Goal: Task Accomplishment & Management: Complete application form

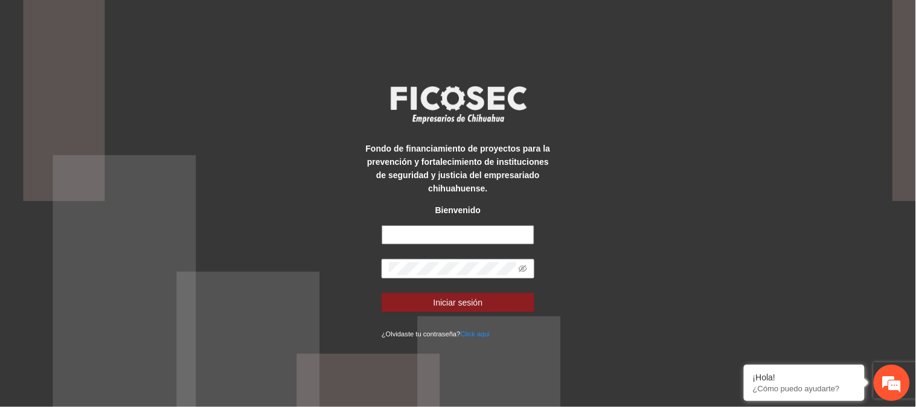
click at [447, 231] on input "text" at bounding box center [457, 234] width 153 height 19
type input "**********"
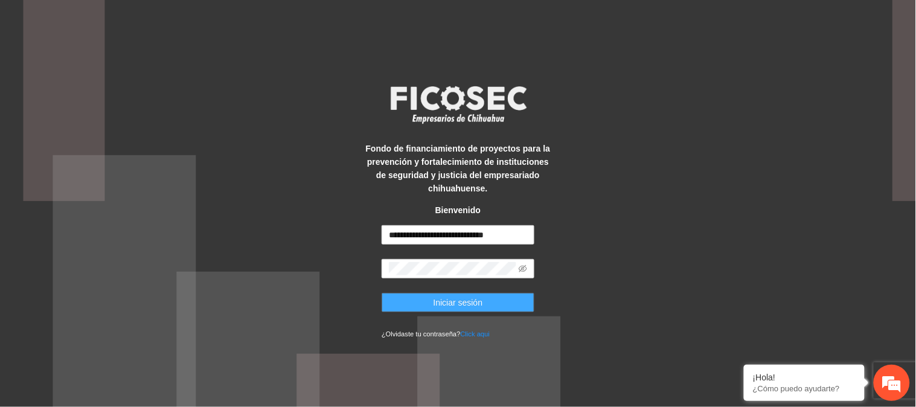
click at [503, 300] on button "Iniciar sesión" at bounding box center [457, 302] width 153 height 19
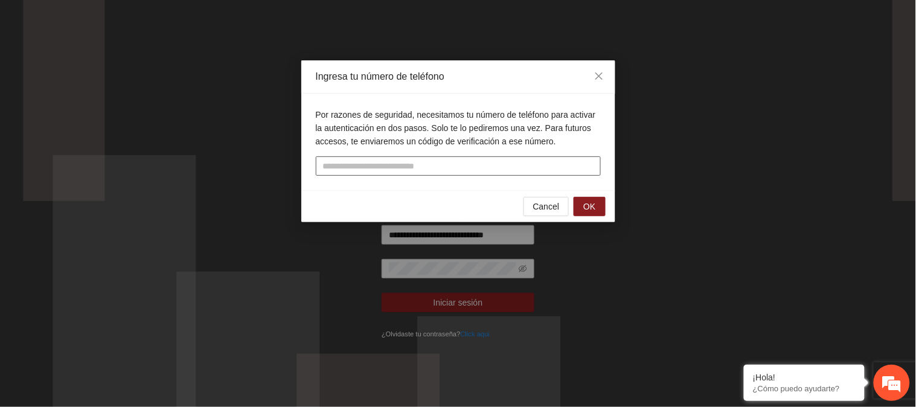
click at [465, 161] on input "tel" at bounding box center [458, 165] width 285 height 19
type input "**********"
click at [590, 209] on span "OK" at bounding box center [589, 206] width 12 height 13
click at [592, 204] on span "OK" at bounding box center [589, 206] width 12 height 13
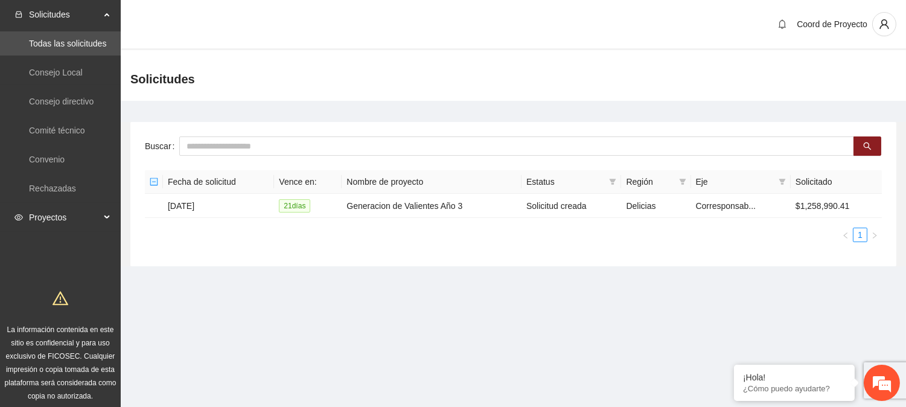
click at [45, 222] on span "Proyectos" at bounding box center [64, 217] width 71 height 24
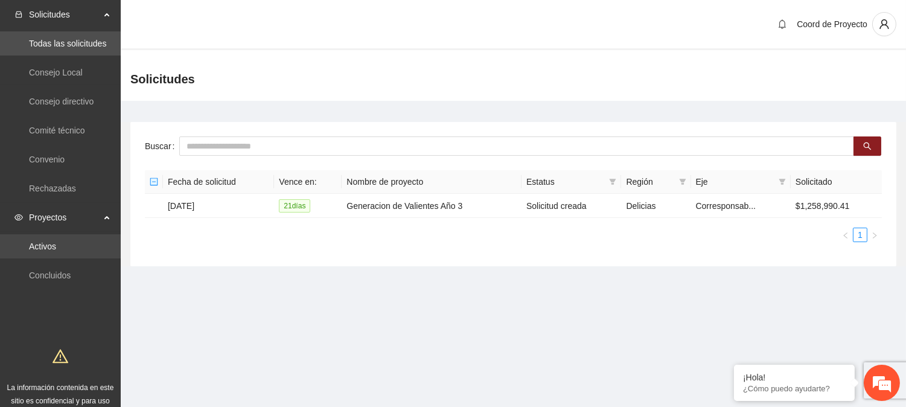
click at [45, 245] on link "Activos" at bounding box center [42, 246] width 27 height 10
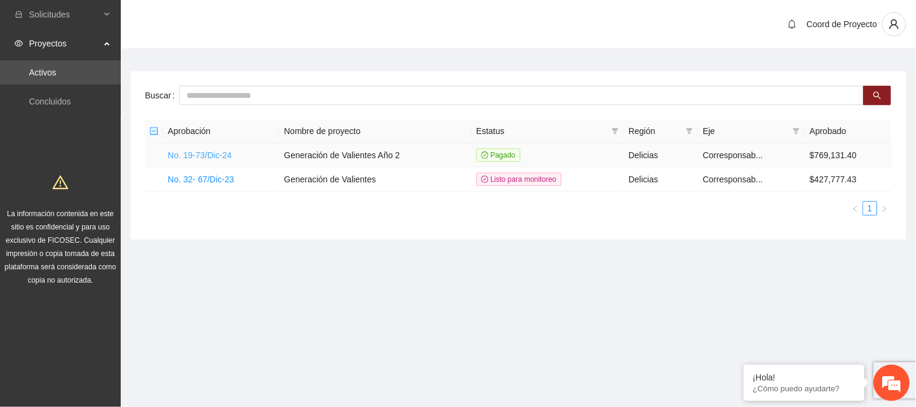
click at [212, 153] on link "No. 19-73/Dic-24" at bounding box center [200, 155] width 64 height 10
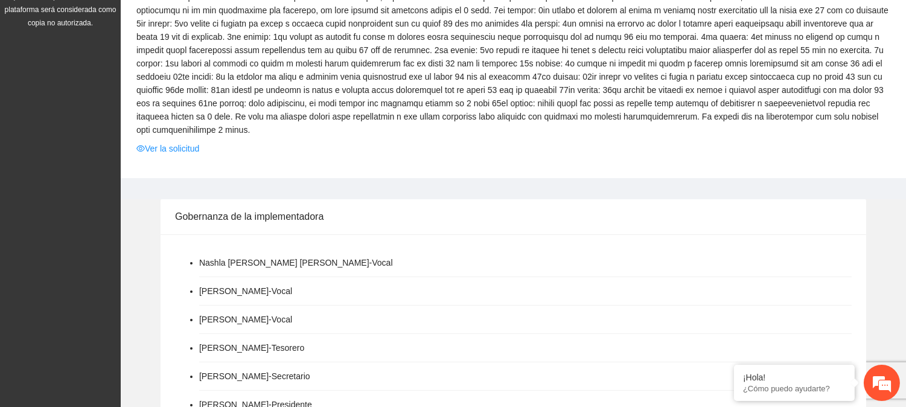
scroll to position [189, 0]
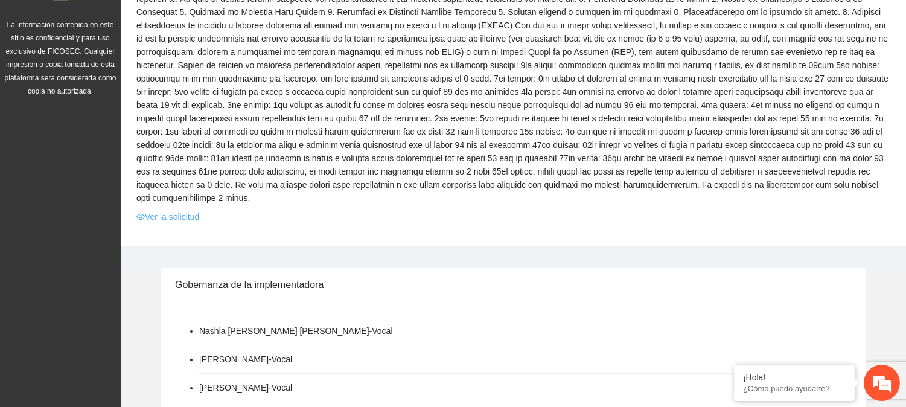
click at [183, 222] on link "Ver la solicitud" at bounding box center [167, 216] width 63 height 13
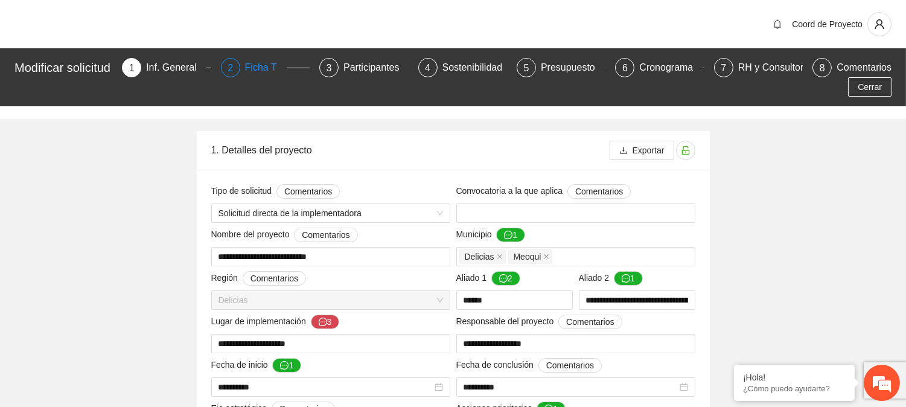
click at [252, 69] on div "Ficha T" at bounding box center [266, 67] width 42 height 19
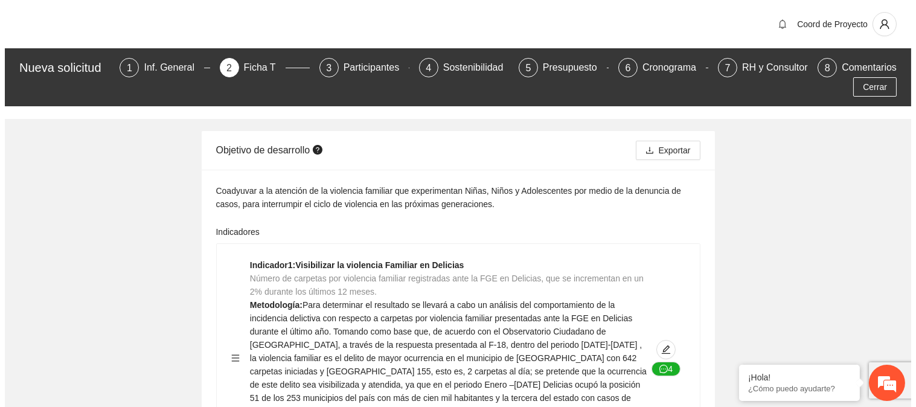
scroll to position [85, 0]
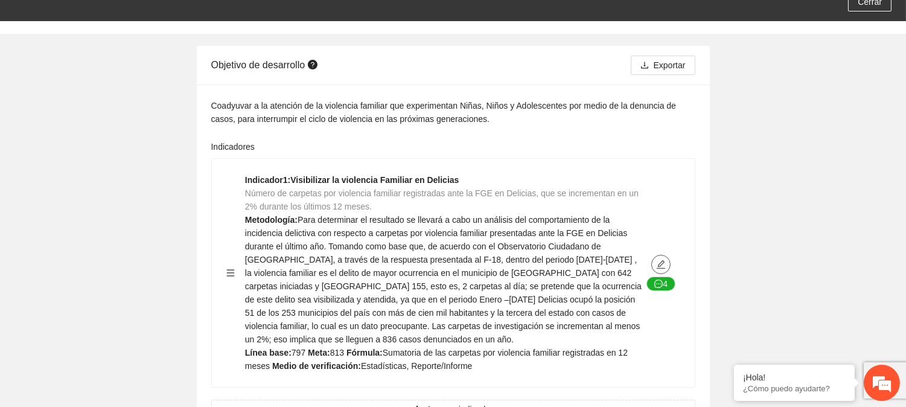
click at [656, 262] on icon "edit" at bounding box center [661, 265] width 10 height 10
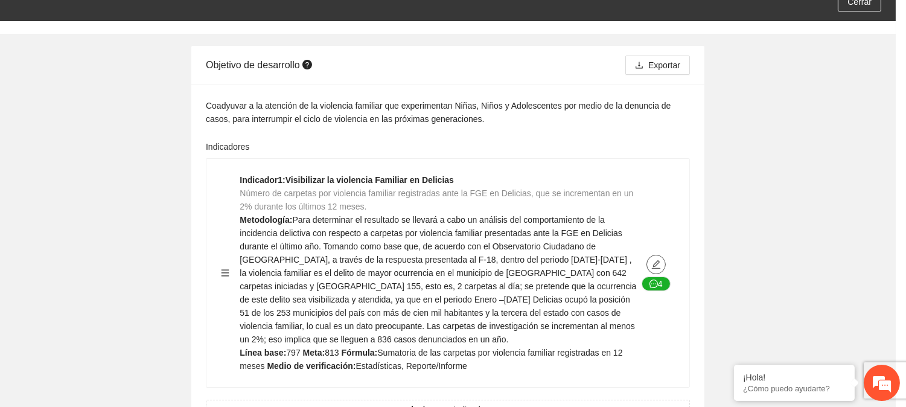
type textarea "***"
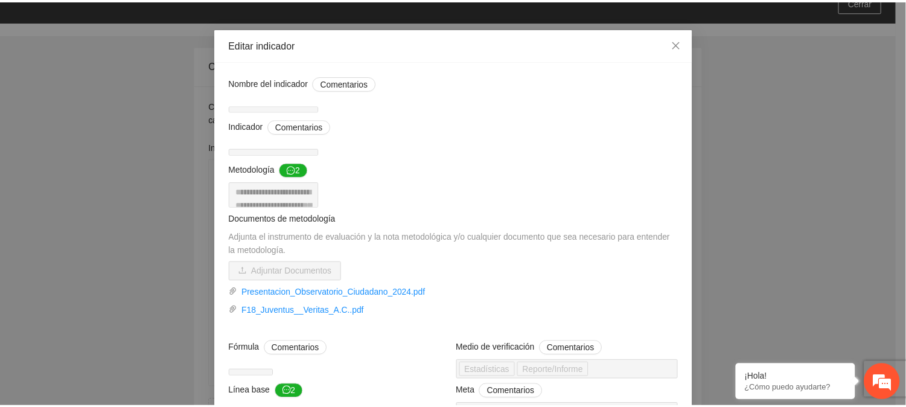
scroll to position [4, 0]
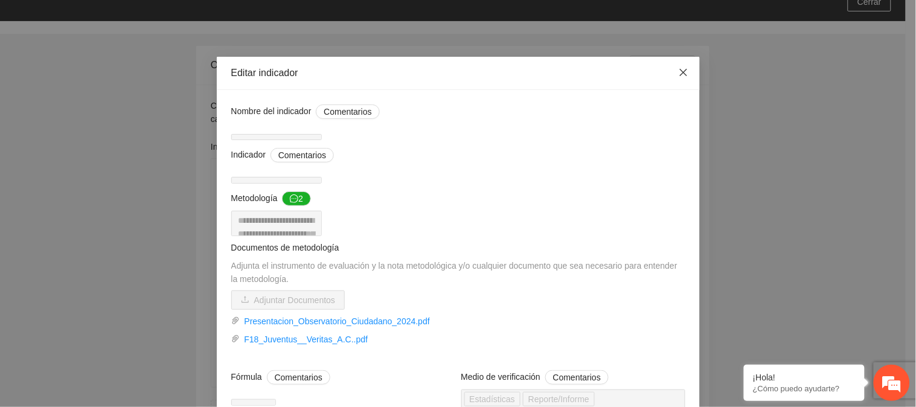
click at [678, 68] on icon "close" at bounding box center [683, 73] width 10 height 10
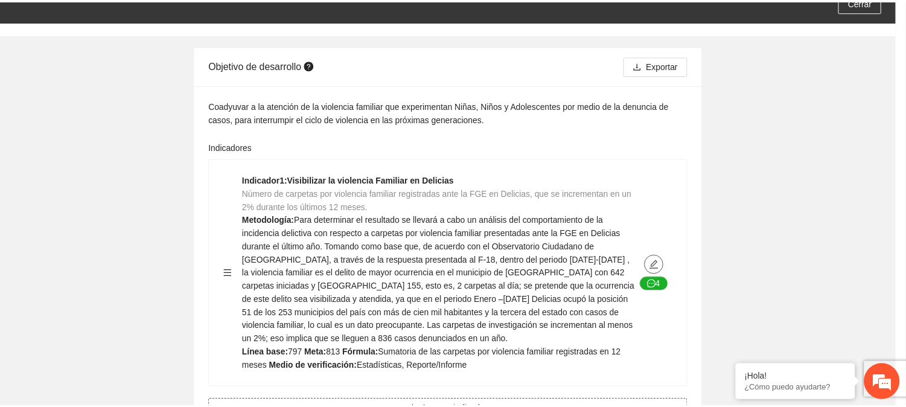
scroll to position [0, 0]
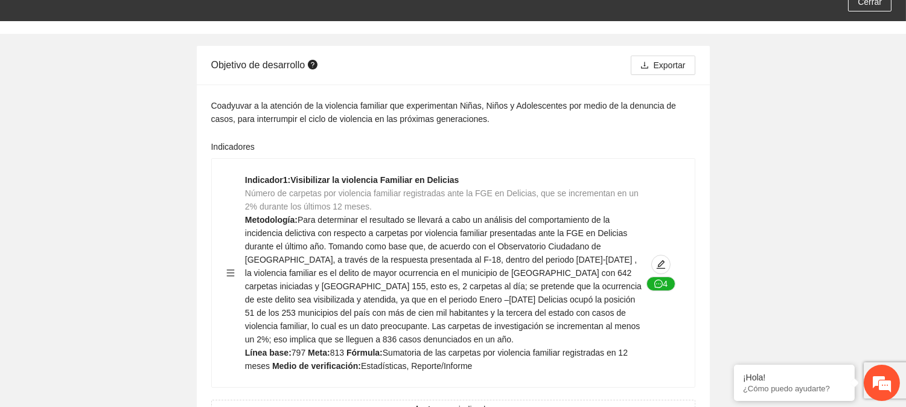
click at [637, 144] on div "Indicadores" at bounding box center [453, 149] width 484 height 18
